Goal: Task Accomplishment & Management: Use online tool/utility

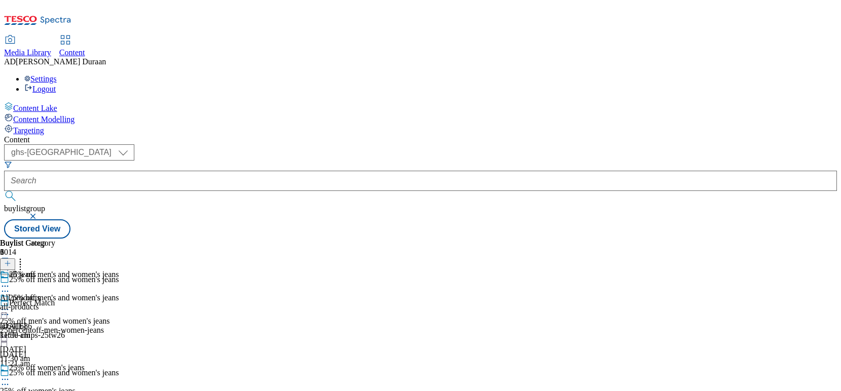
select select "ghs-[GEOGRAPHIC_DATA]"
click at [10, 305] on icon at bounding box center [5, 310] width 10 height 10
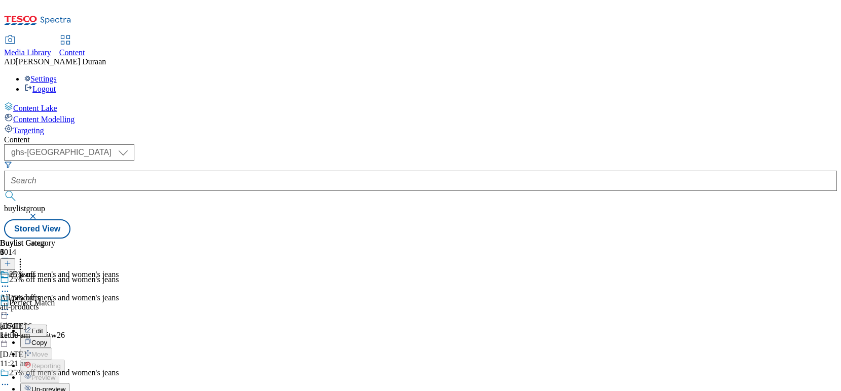
click at [43, 327] on span "Edit" at bounding box center [37, 331] width 12 height 8
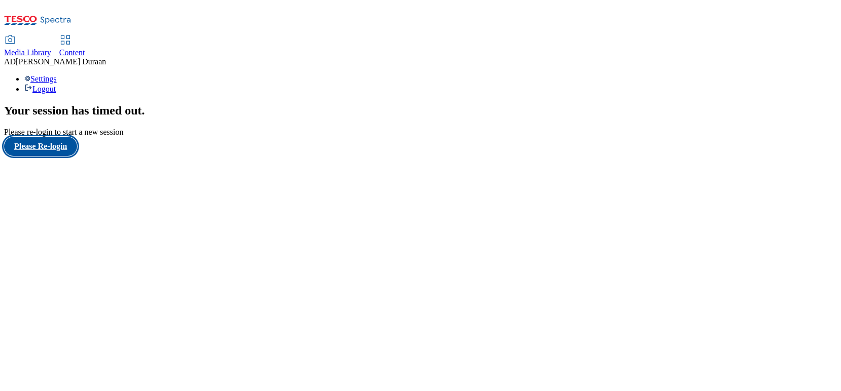
click at [40, 156] on button "Please Re-login" at bounding box center [40, 146] width 73 height 19
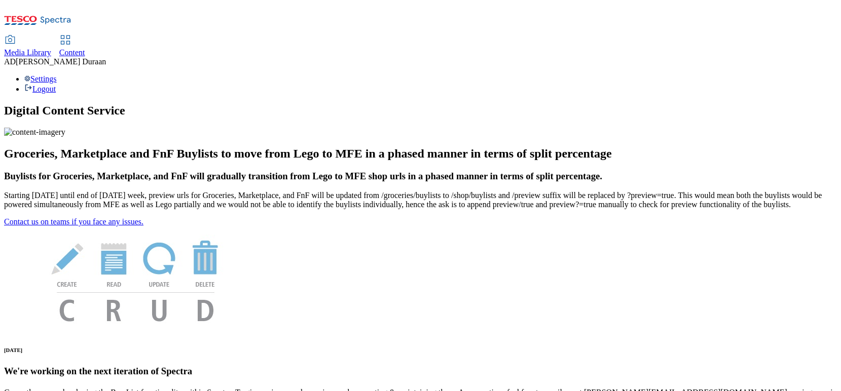
click at [85, 48] on span "Content" at bounding box center [72, 52] width 26 height 9
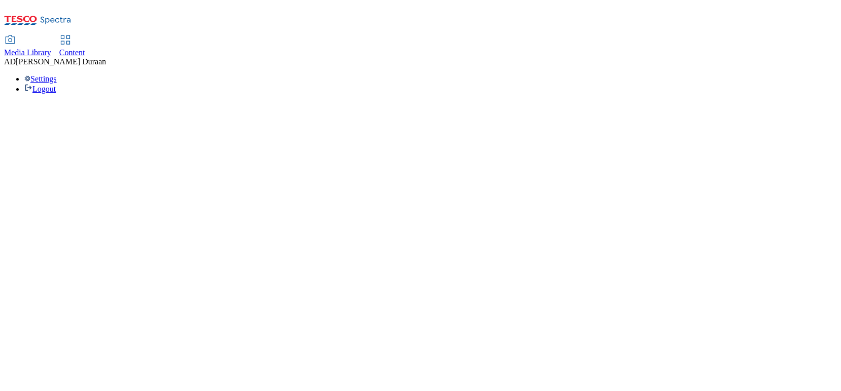
select select "ghs-[GEOGRAPHIC_DATA]"
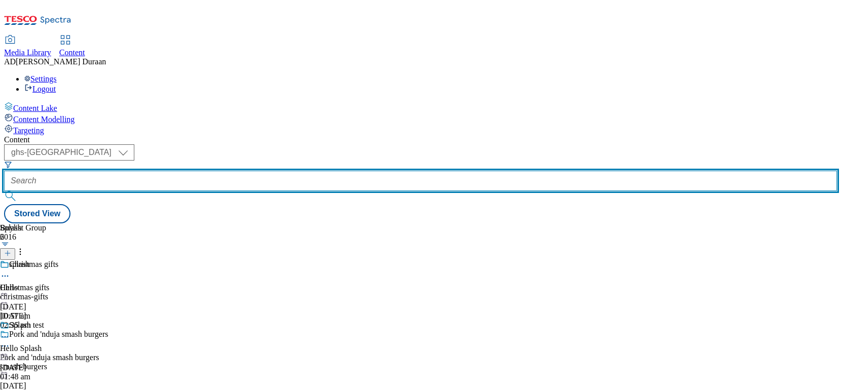
click at [232, 171] on input "text" at bounding box center [420, 181] width 833 height 20
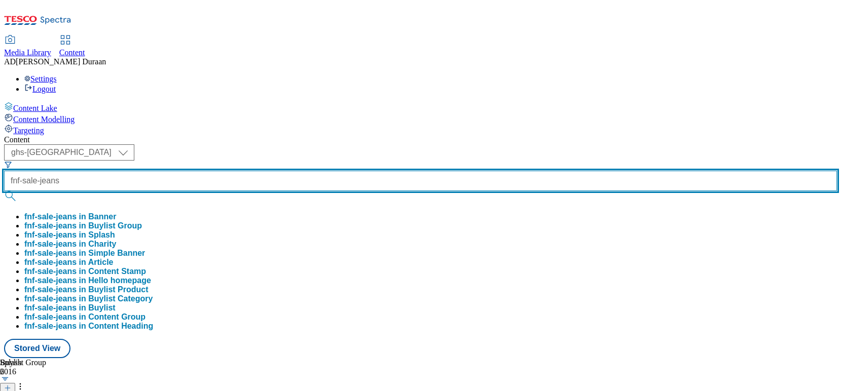
type input "fnf-sale-jeans"
click at [4, 191] on button "submit" at bounding box center [11, 196] width 14 height 10
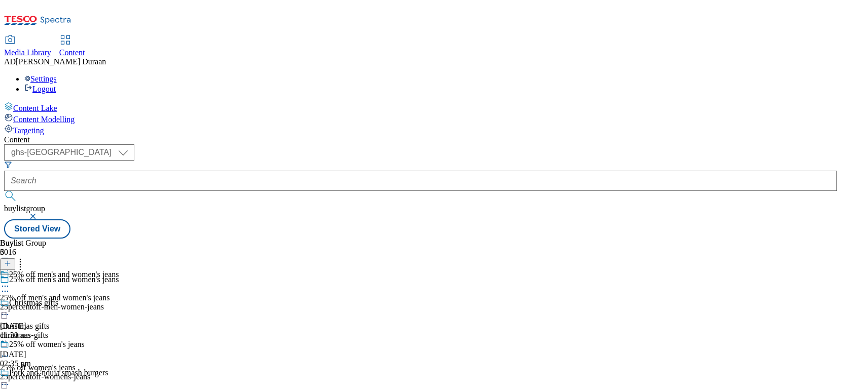
click at [10, 281] on icon at bounding box center [5, 286] width 10 height 10
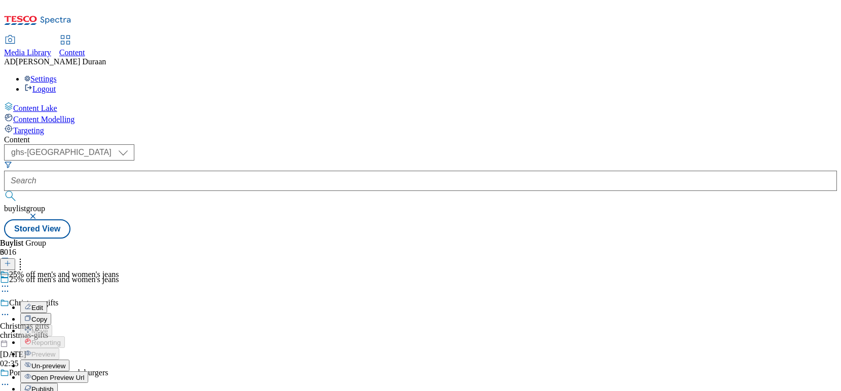
click at [43, 304] on span "Edit" at bounding box center [37, 308] width 12 height 8
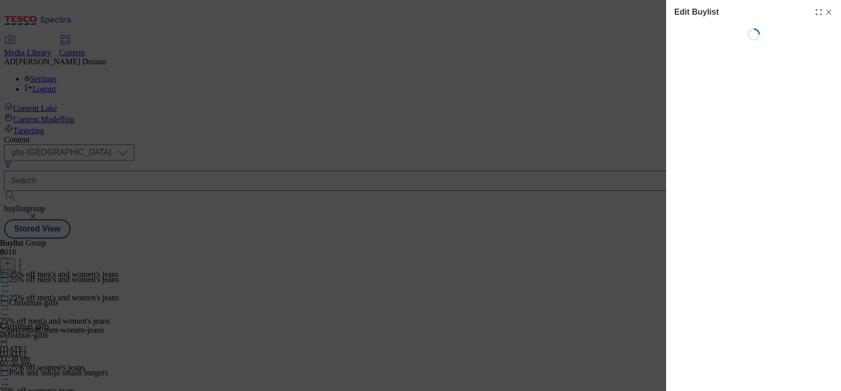
select select "tactical"
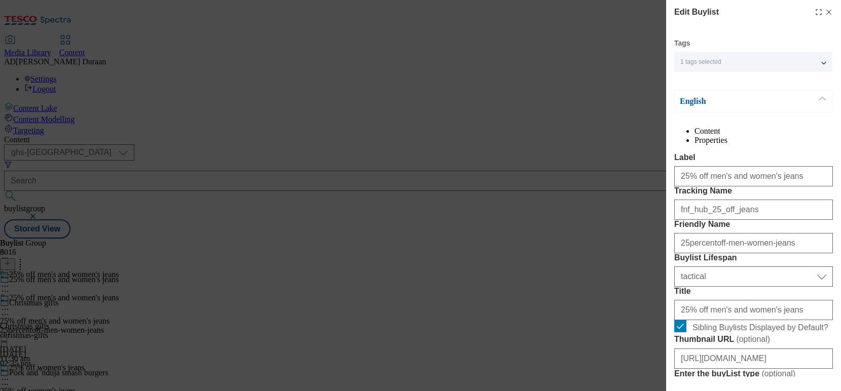
select select "Banner"
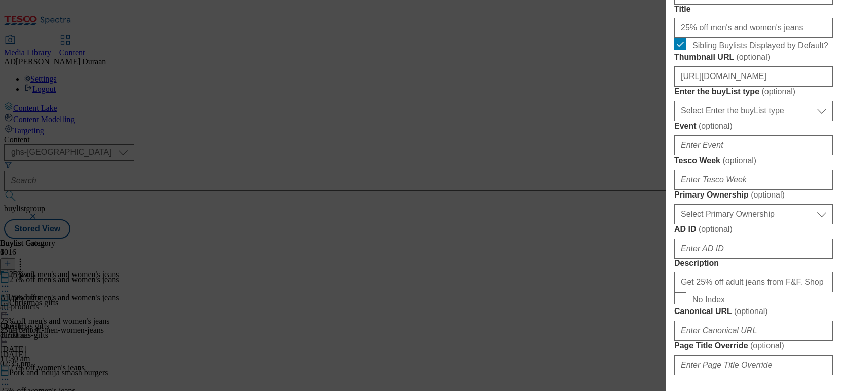
scroll to position [288, 0]
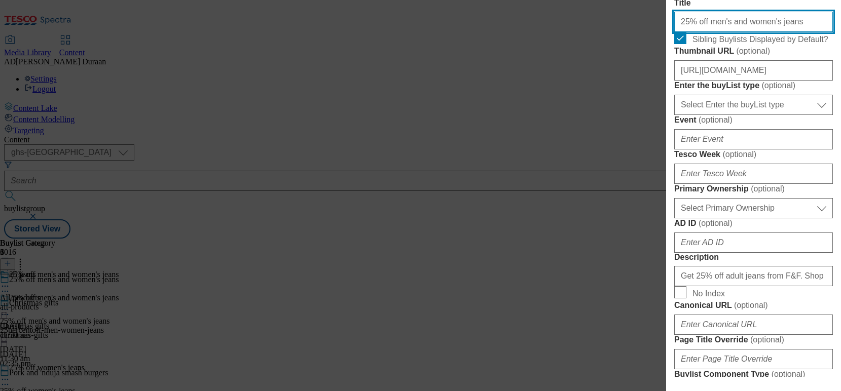
drag, startPoint x: 721, startPoint y: 109, endPoint x: 725, endPoint y: 104, distance: 5.8
click at [721, 32] on input "25% off men's and women's jeans" at bounding box center [753, 22] width 159 height 20
click at [779, 32] on input "25% off men's and women's jeans" at bounding box center [753, 22] width 159 height 20
type input "25% off men's and women's jeans."
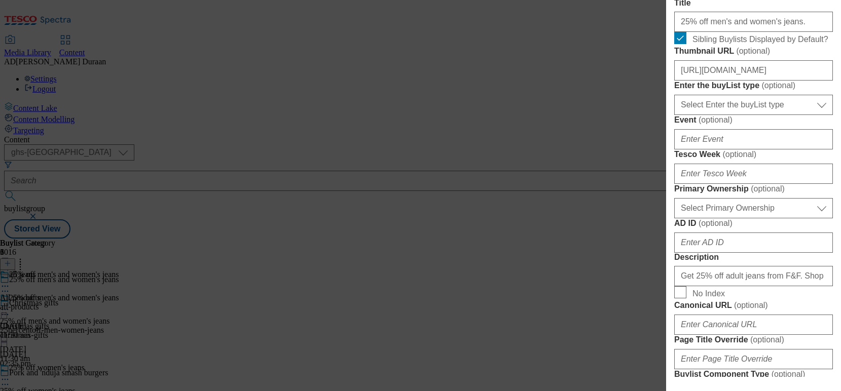
click at [787, 8] on label "Title" at bounding box center [753, 2] width 159 height 9
click at [787, 32] on input "25% off men's and women's jeans." at bounding box center [753, 22] width 159 height 20
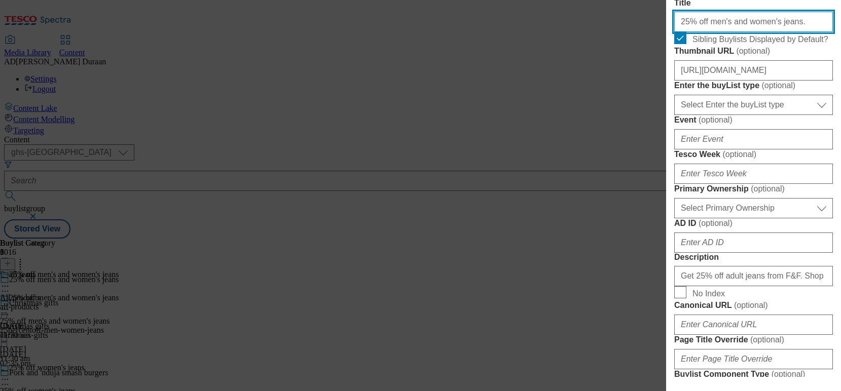
scroll to position [1075, 0]
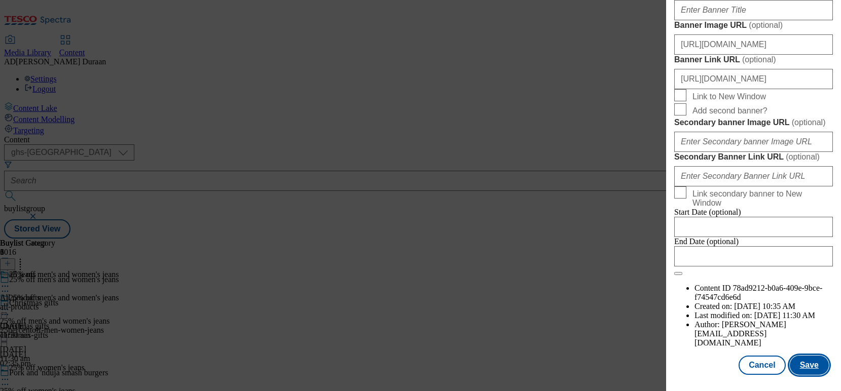
click at [817, 369] on button "Save" at bounding box center [808, 365] width 39 height 19
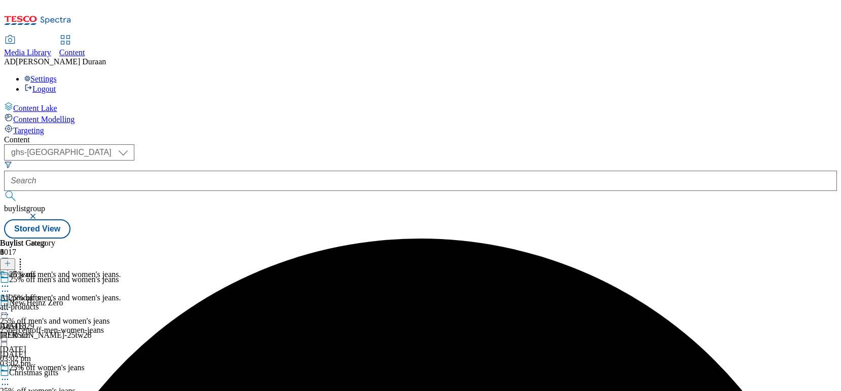
click at [10, 305] on icon at bounding box center [5, 310] width 10 height 10
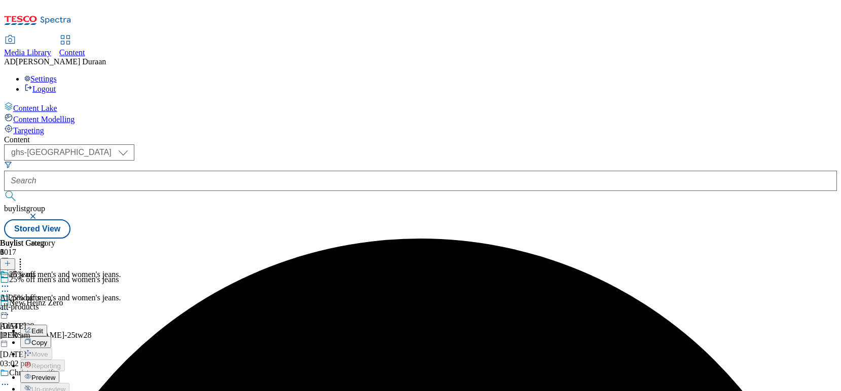
click at [55, 374] on span "Preview" at bounding box center [43, 378] width 24 height 8
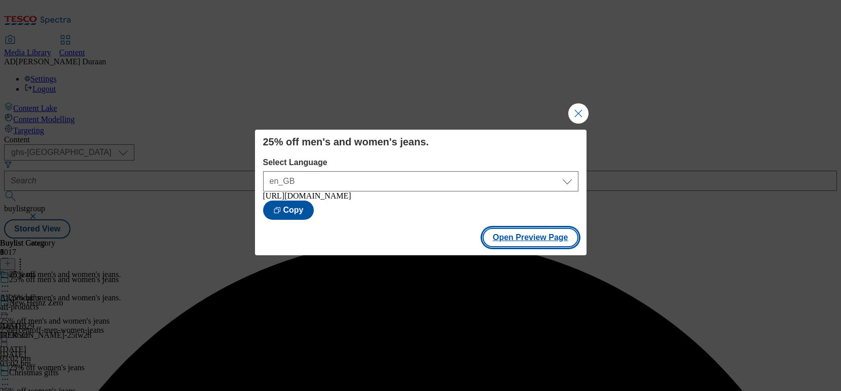
click at [529, 242] on button "Open Preview Page" at bounding box center [530, 237] width 96 height 19
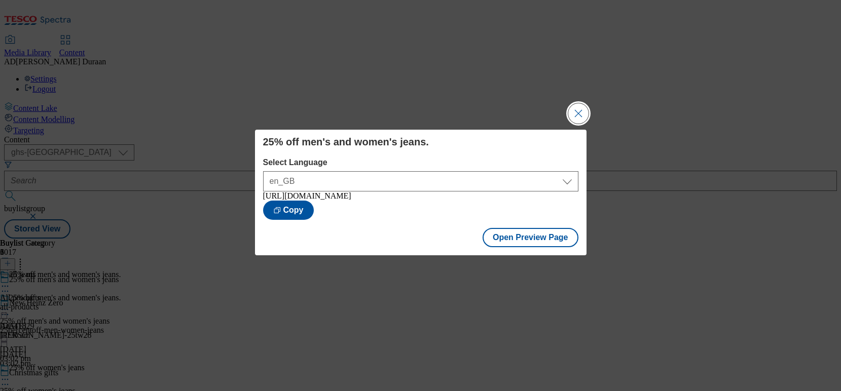
click at [577, 109] on button "Close Modal" at bounding box center [578, 113] width 20 height 20
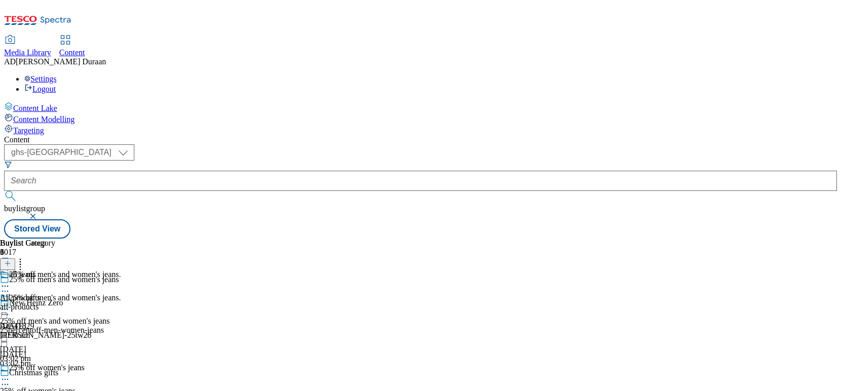
click at [9, 309] on circle at bounding box center [8, 310] width 2 height 2
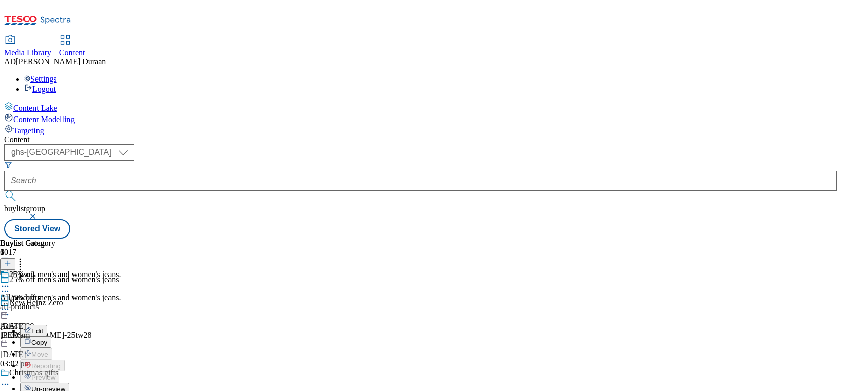
click at [43, 327] on span "Edit" at bounding box center [37, 331] width 12 height 8
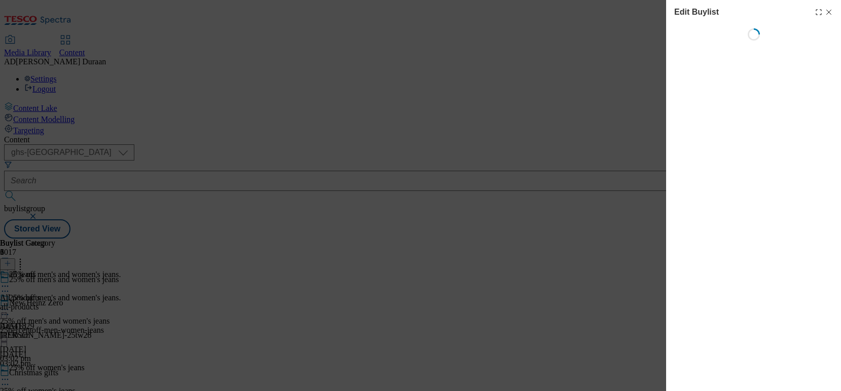
select select "tactical"
select select "Banner"
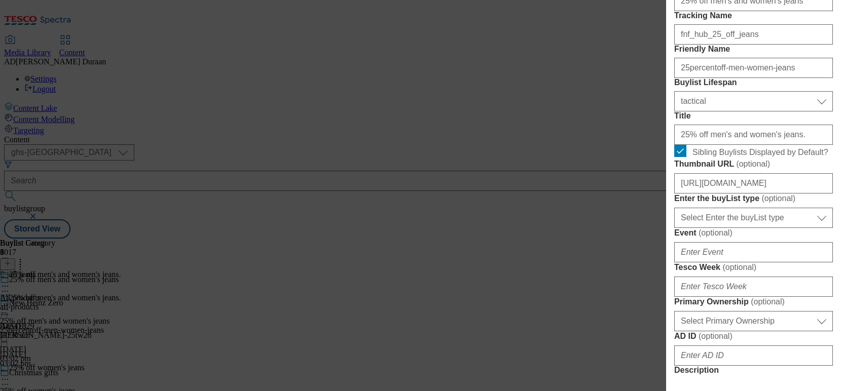
scroll to position [189, 0]
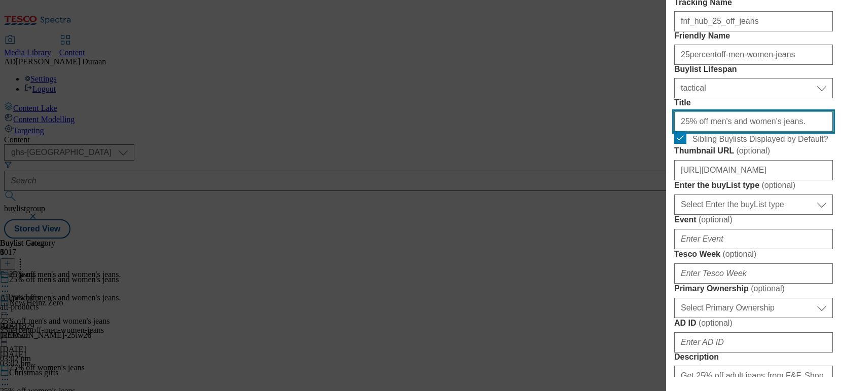
click at [791, 132] on input "25% off men's and women's jeans." at bounding box center [753, 121] width 159 height 20
type input "25% off men's and women's jeans"
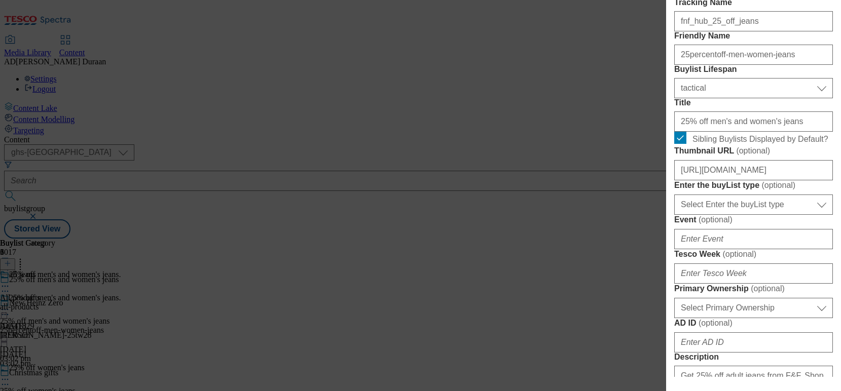
drag, startPoint x: 777, startPoint y: 180, endPoint x: 802, endPoint y: 238, distance: 62.7
click at [777, 181] on form "Label 25% off men's and women's jeans Tracking Name fnf_hub_25_off_jeans Friend…" at bounding box center [753, 379] width 159 height 829
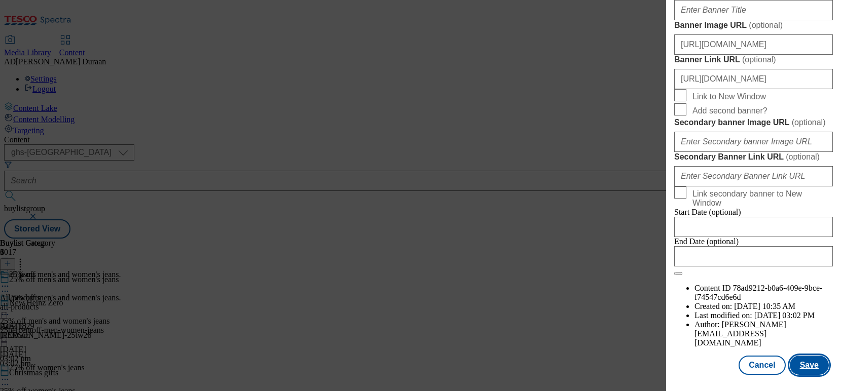
click at [813, 368] on button "Save" at bounding box center [808, 365] width 39 height 19
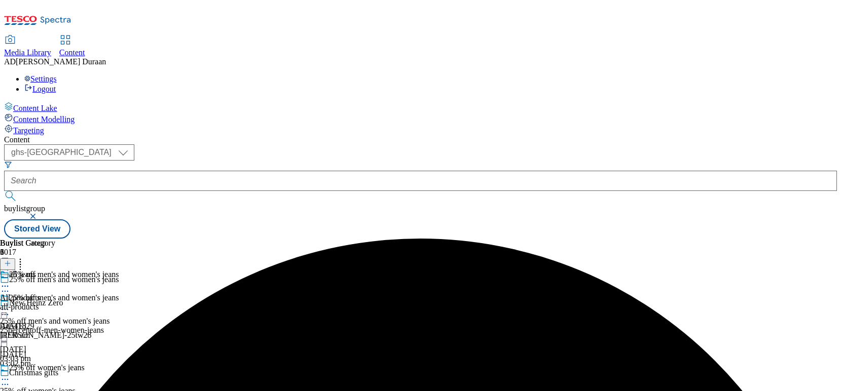
click at [10, 305] on icon at bounding box center [5, 310] width 10 height 10
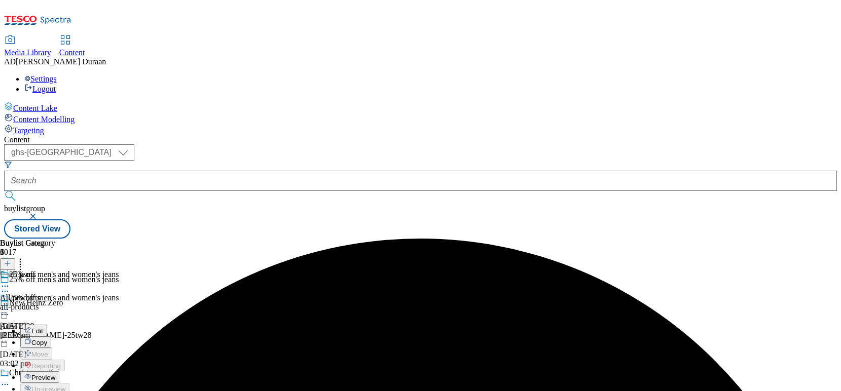
click at [55, 374] on span "Preview" at bounding box center [43, 378] width 24 height 8
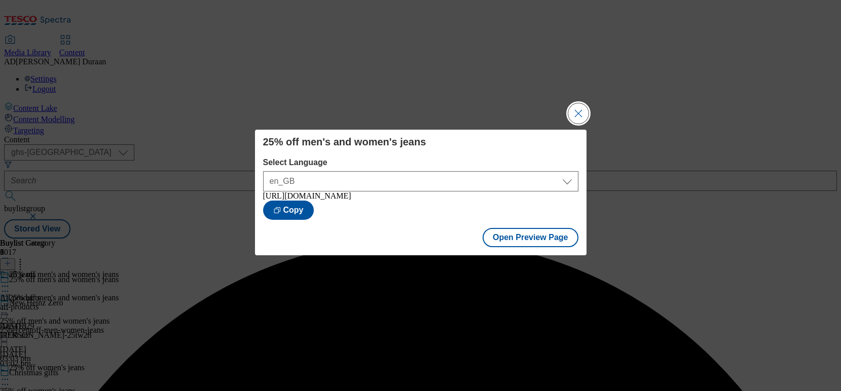
click at [581, 109] on button "Close Modal" at bounding box center [578, 113] width 20 height 20
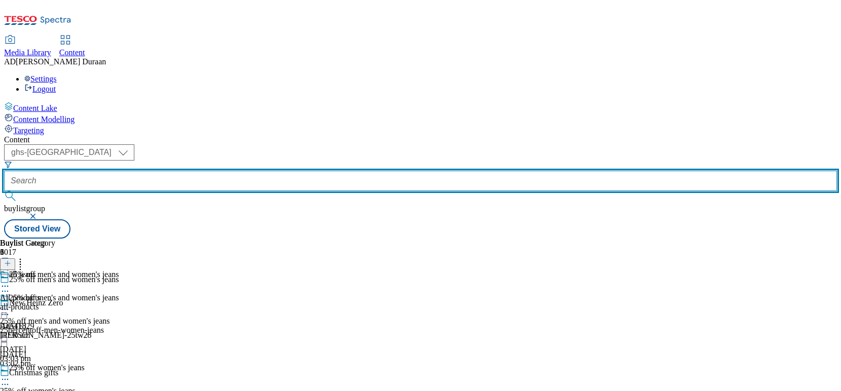
click at [237, 171] on input "text" at bounding box center [420, 181] width 833 height 20
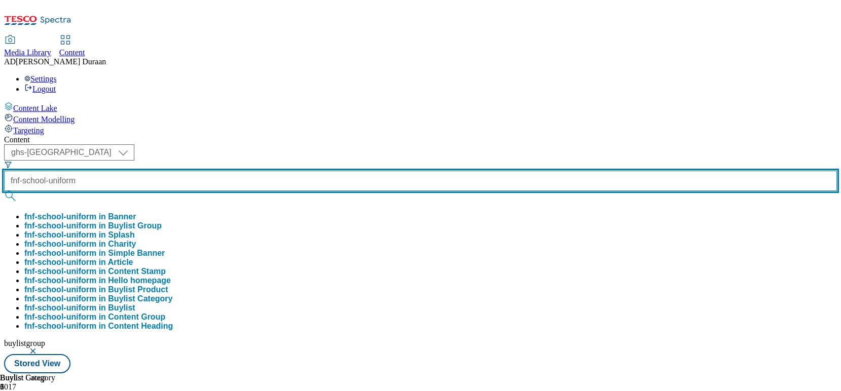
type input "fnf-school-uniform"
click at [4, 191] on button "submit" at bounding box center [11, 196] width 14 height 10
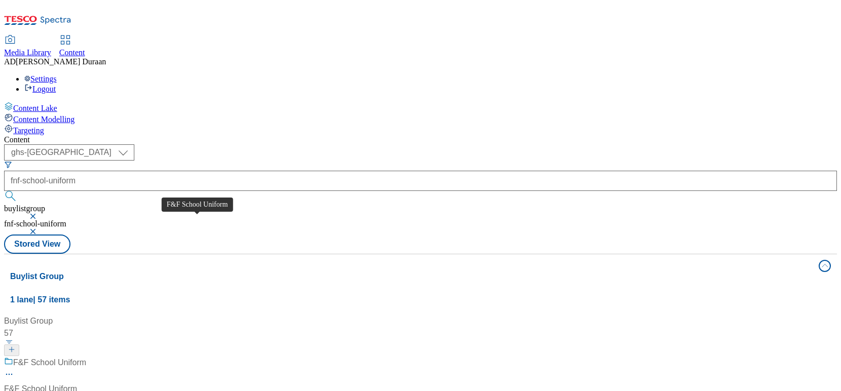
click at [77, 383] on span "F&F School Uniform" at bounding box center [40, 389] width 73 height 12
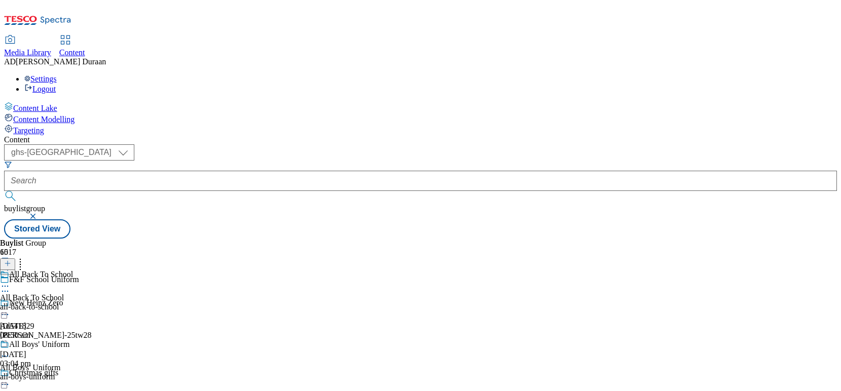
click at [80, 303] on div "all-back-to-school" at bounding box center [40, 307] width 80 height 9
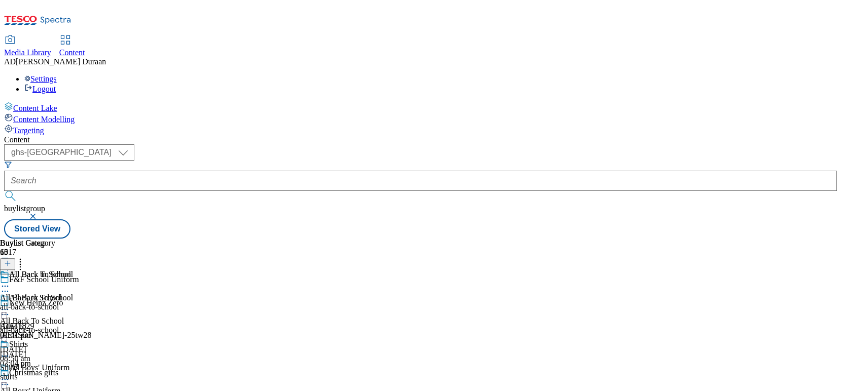
click at [10, 305] on icon at bounding box center [5, 310] width 10 height 10
